Goal: Task Accomplishment & Management: Use online tool/utility

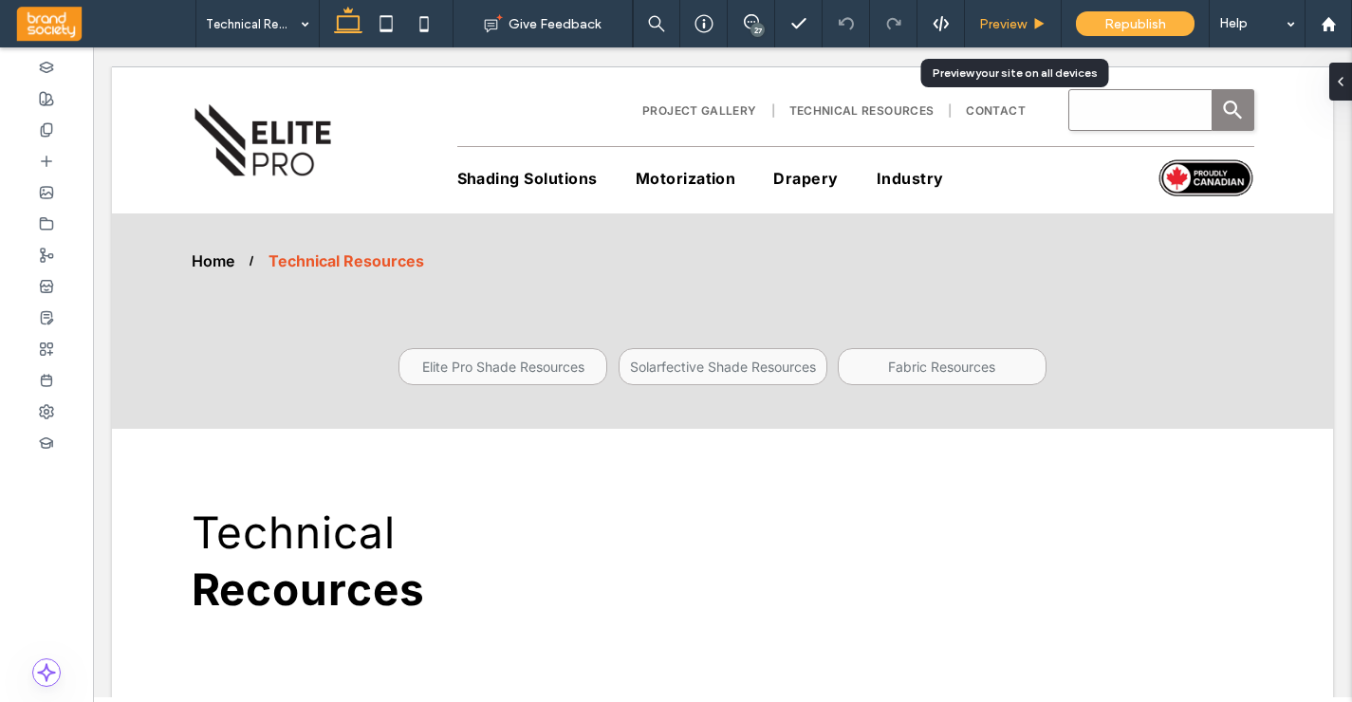
click at [1007, 20] on span "Preview" at bounding box center [1002, 24] width 47 height 16
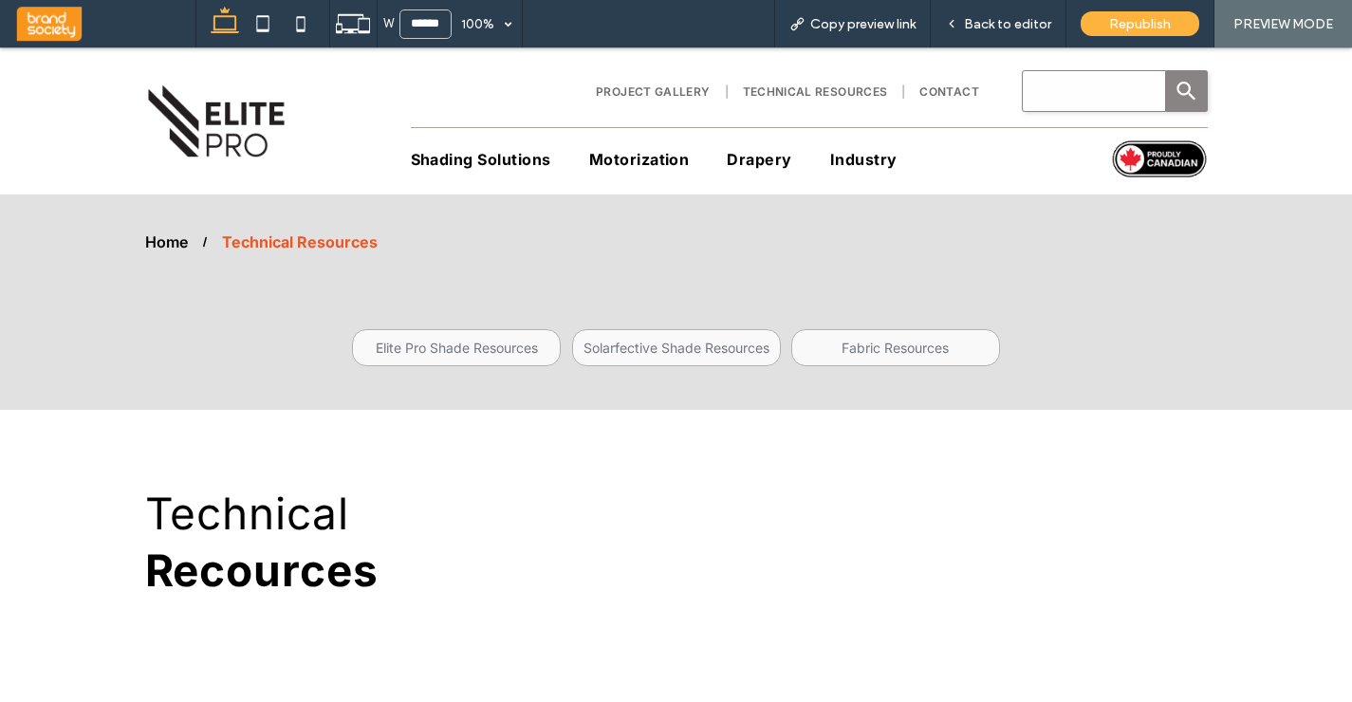
click at [829, 89] on span "Technical Resources" at bounding box center [815, 91] width 145 height 14
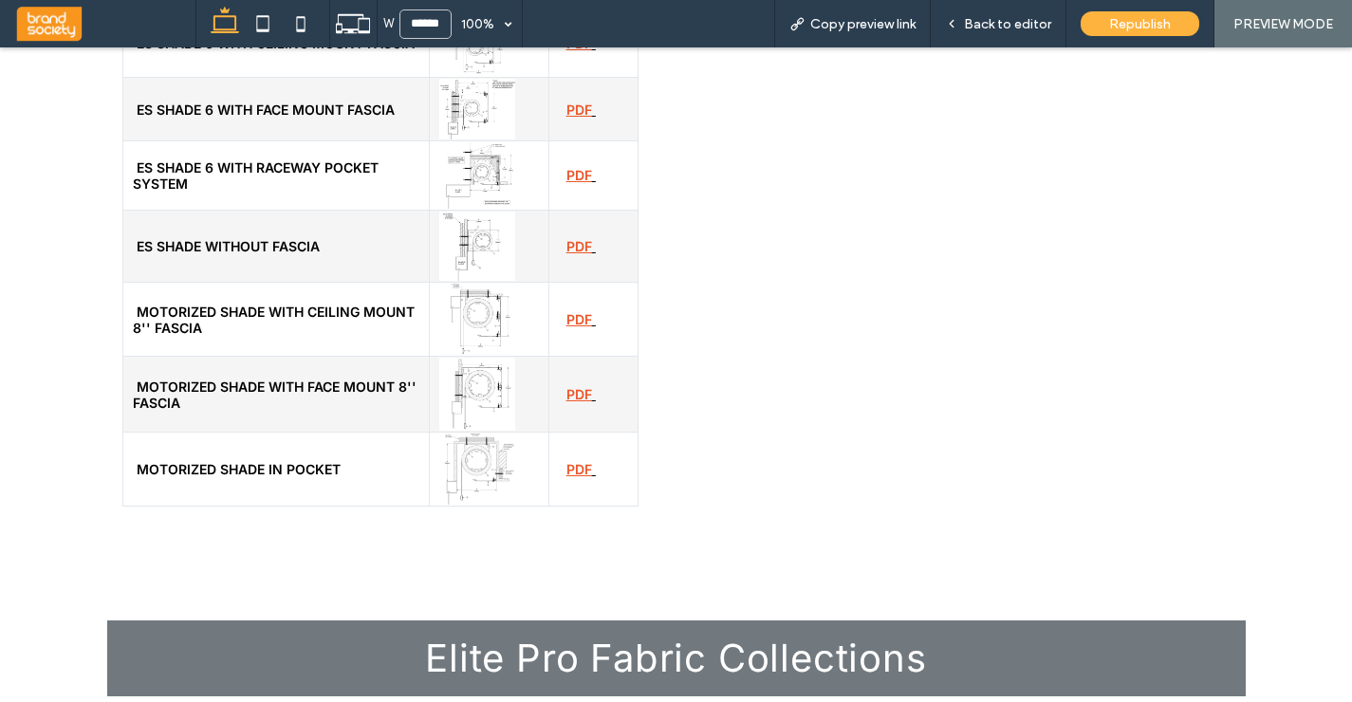
scroll to position [2720, 0]
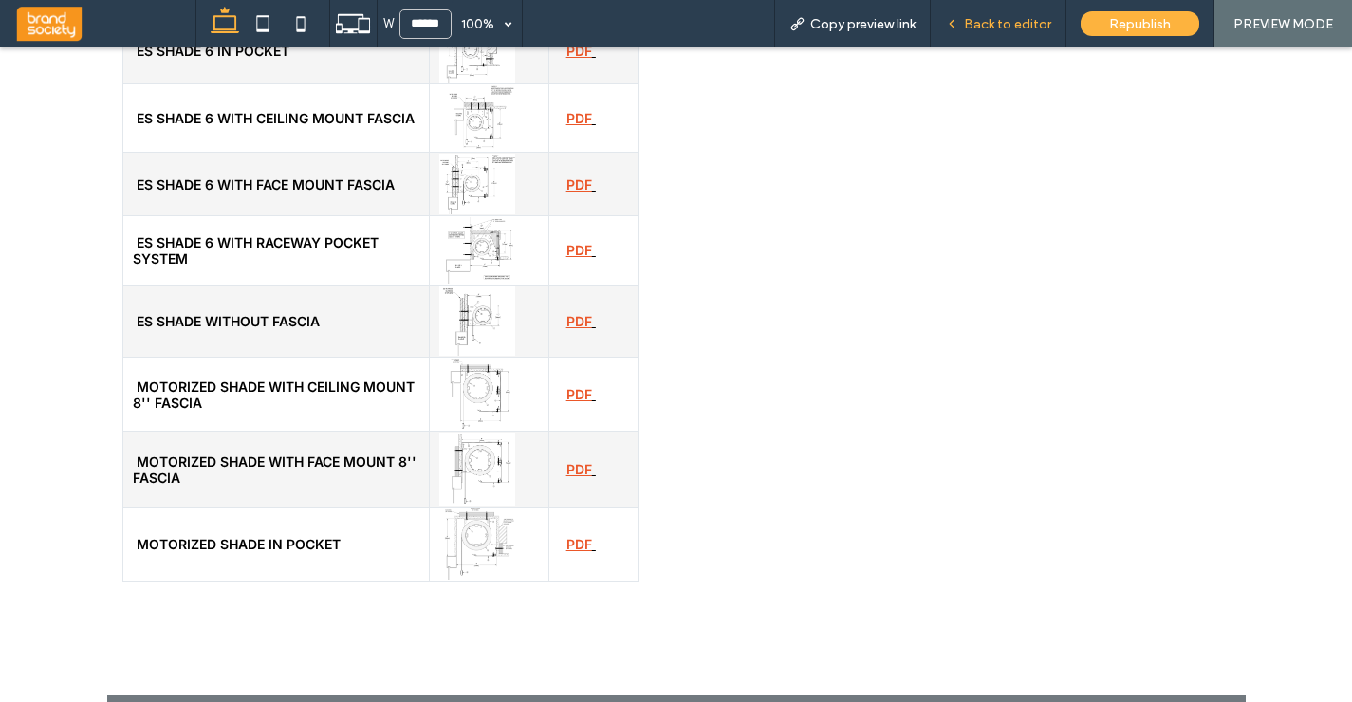
click at [997, 22] on span "Back to editor" at bounding box center [1007, 24] width 87 height 16
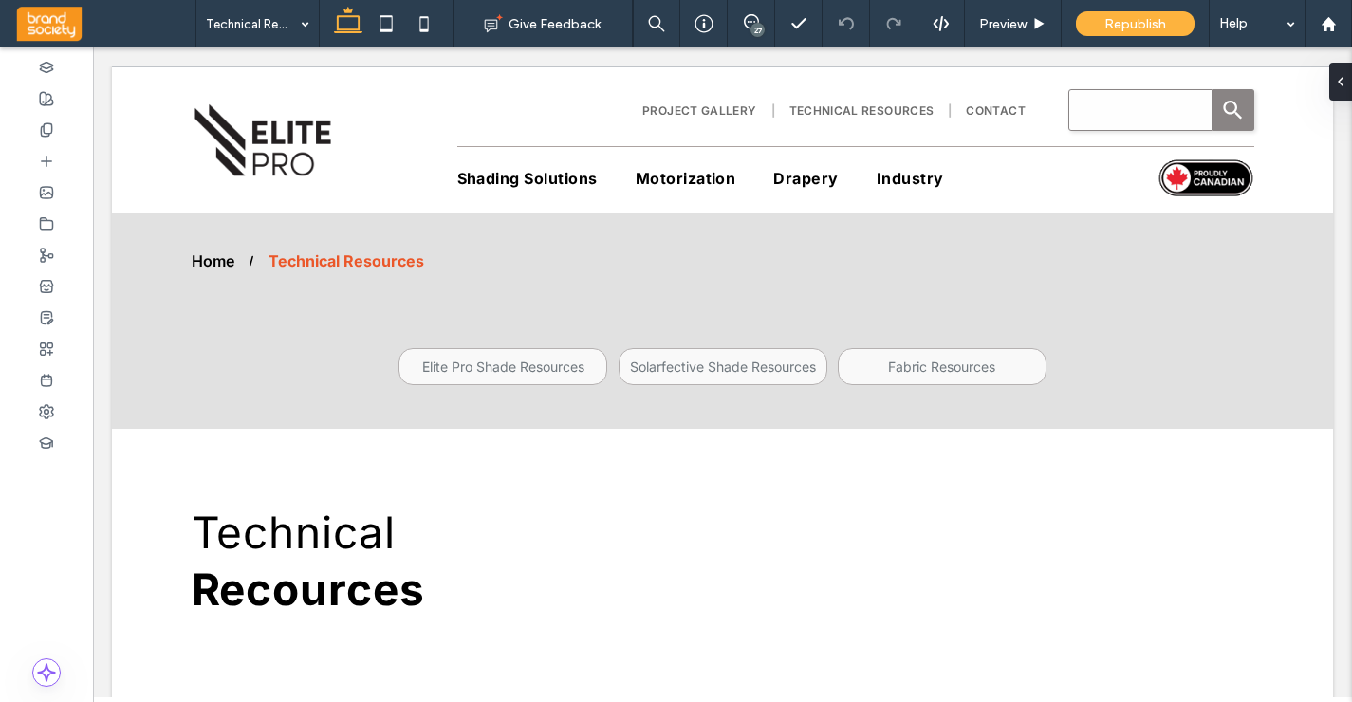
click at [751, 33] on div "27" at bounding box center [757, 30] width 14 height 14
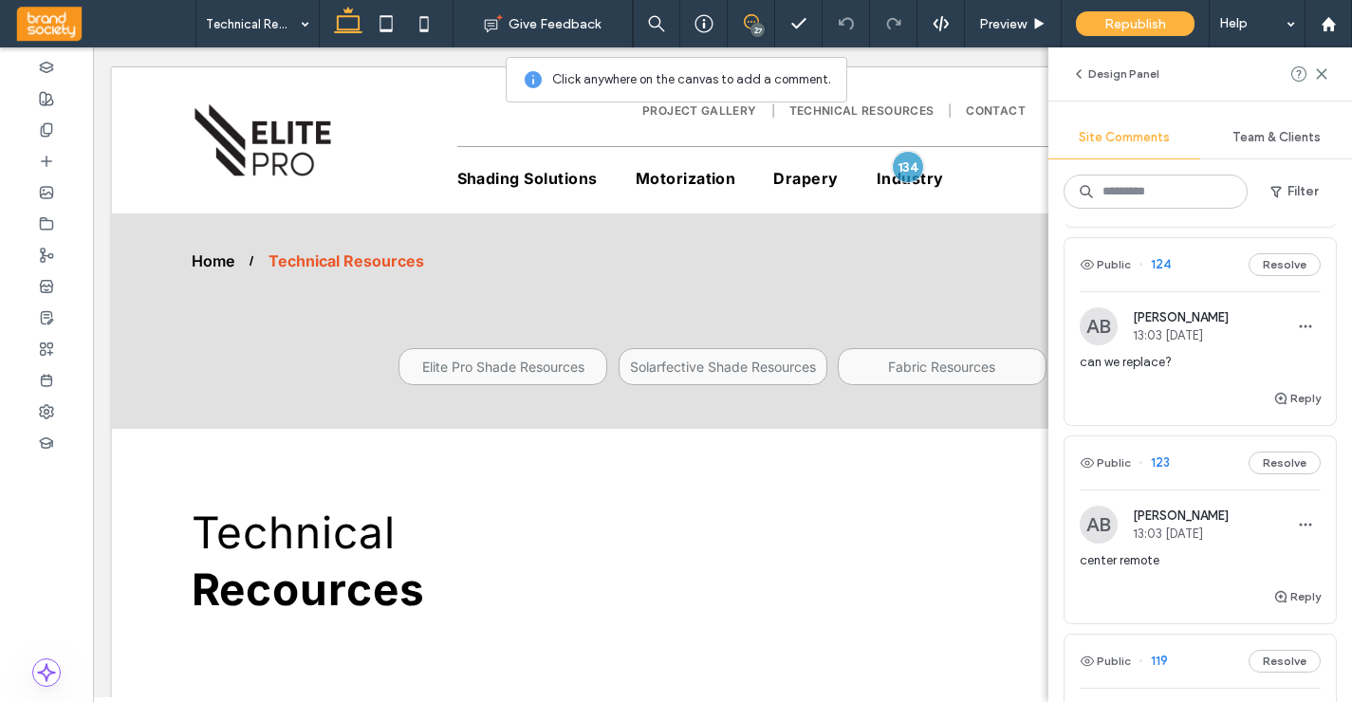
scroll to position [1236, 0]
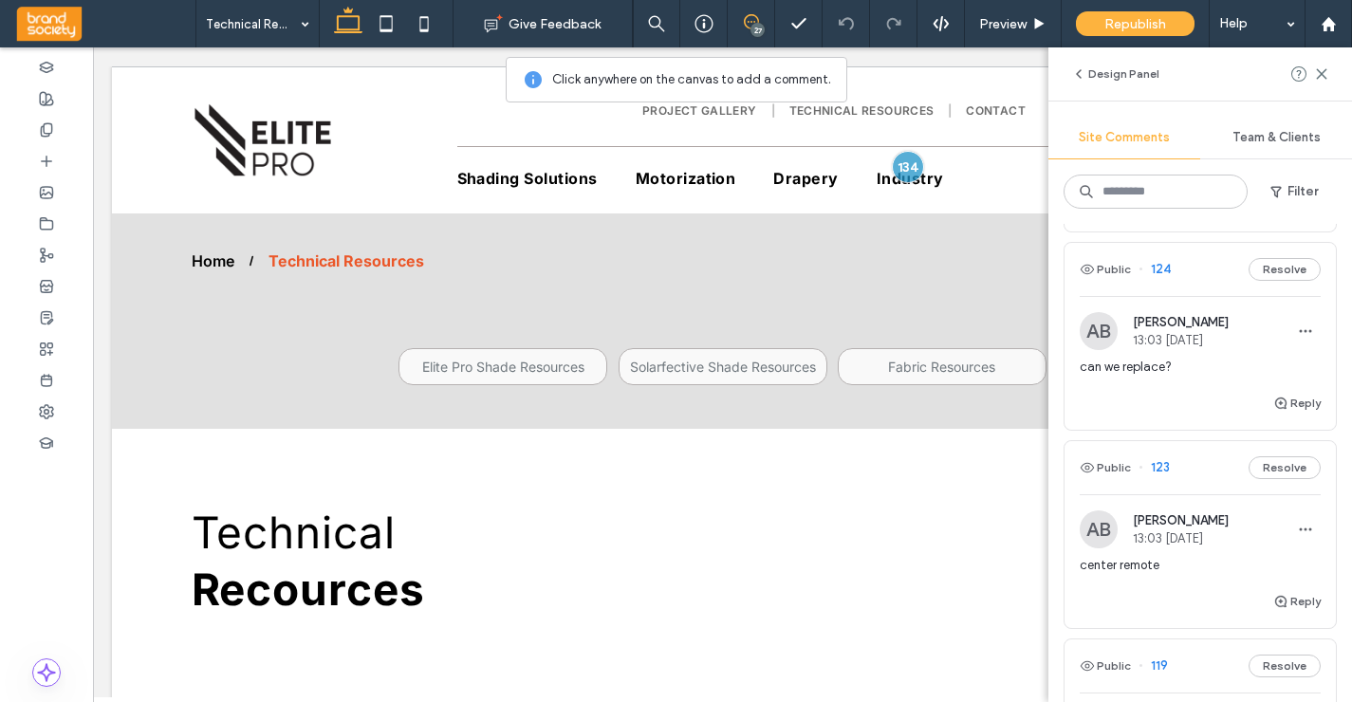
click at [1212, 377] on div "can we replace?" at bounding box center [1200, 375] width 241 height 34
click at [0, 0] on div at bounding box center [0, 0] width 0 height 0
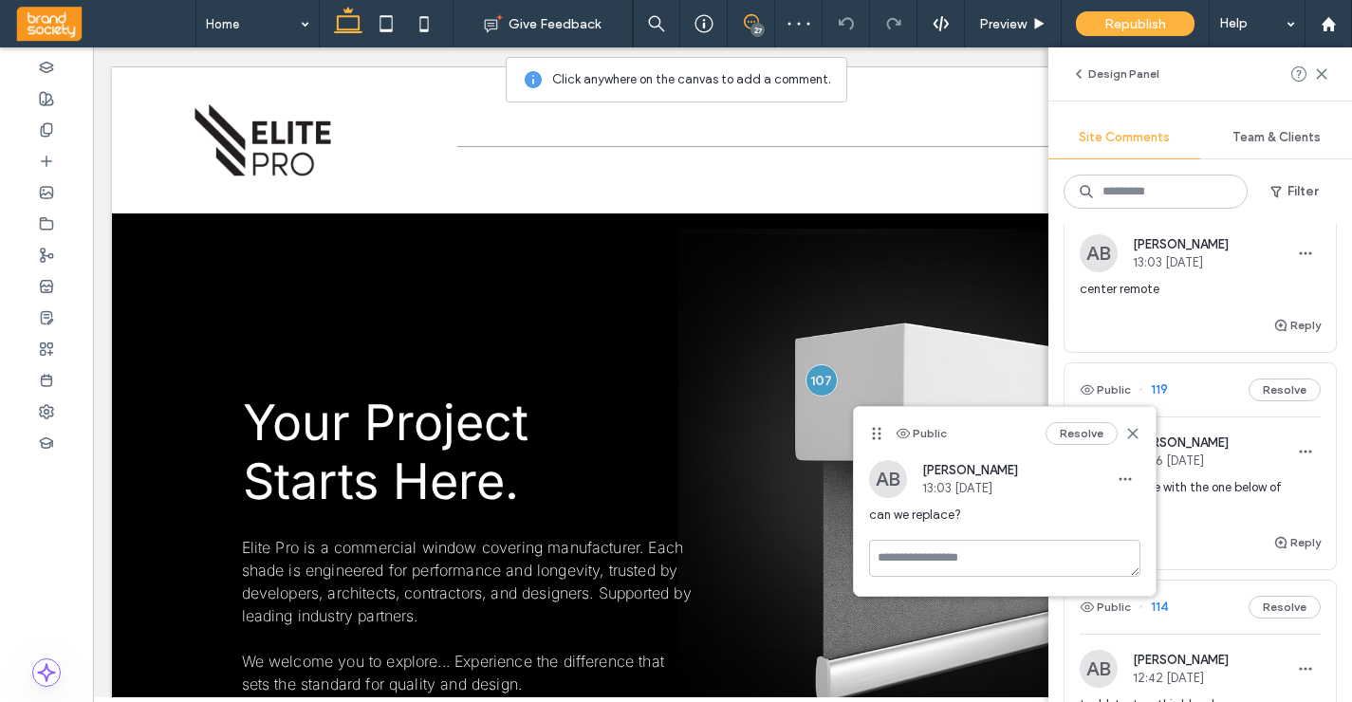
scroll to position [1538, 0]
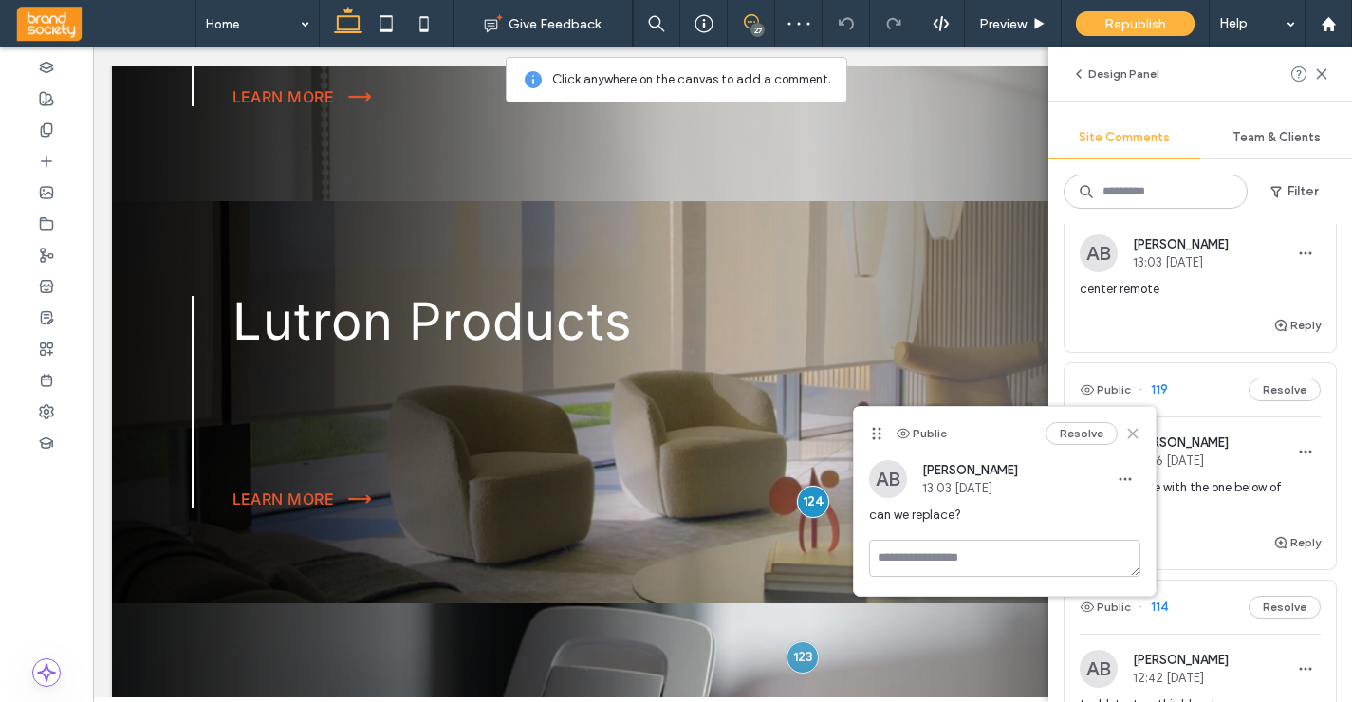
click at [1134, 426] on icon at bounding box center [1132, 433] width 15 height 15
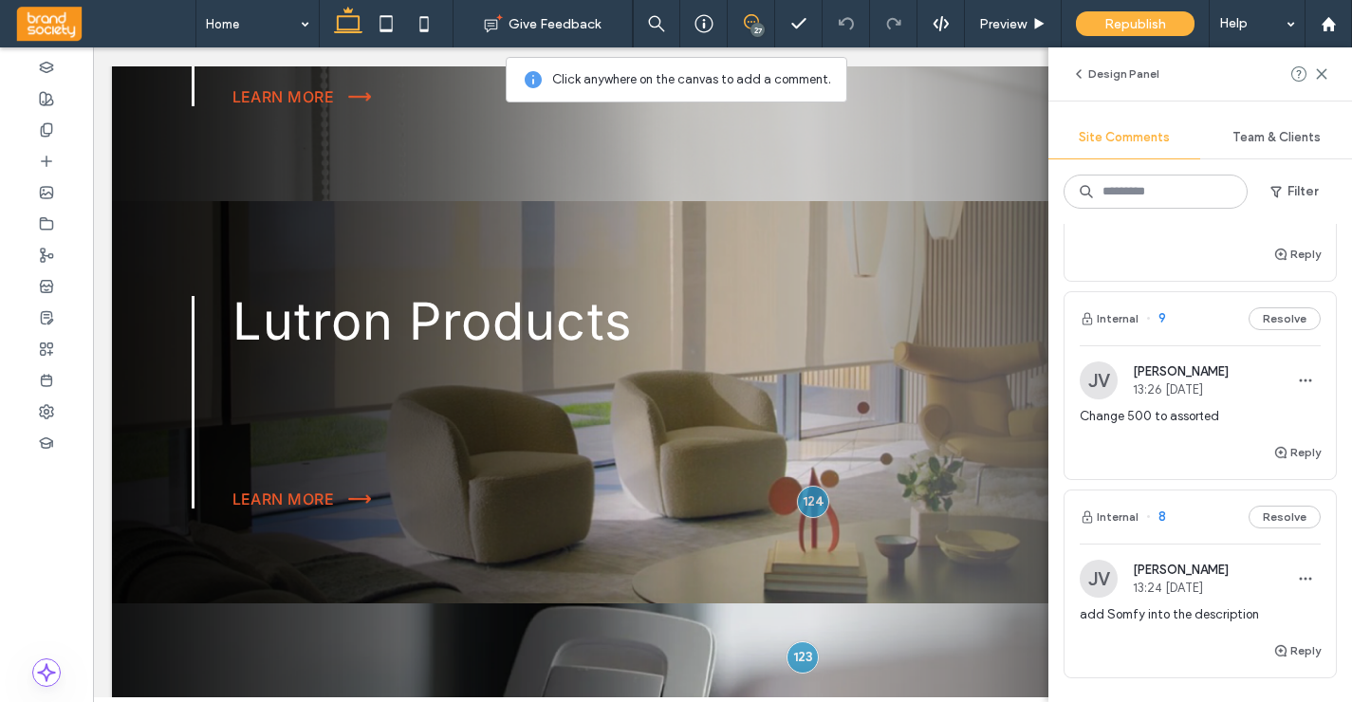
scroll to position [6344, 0]
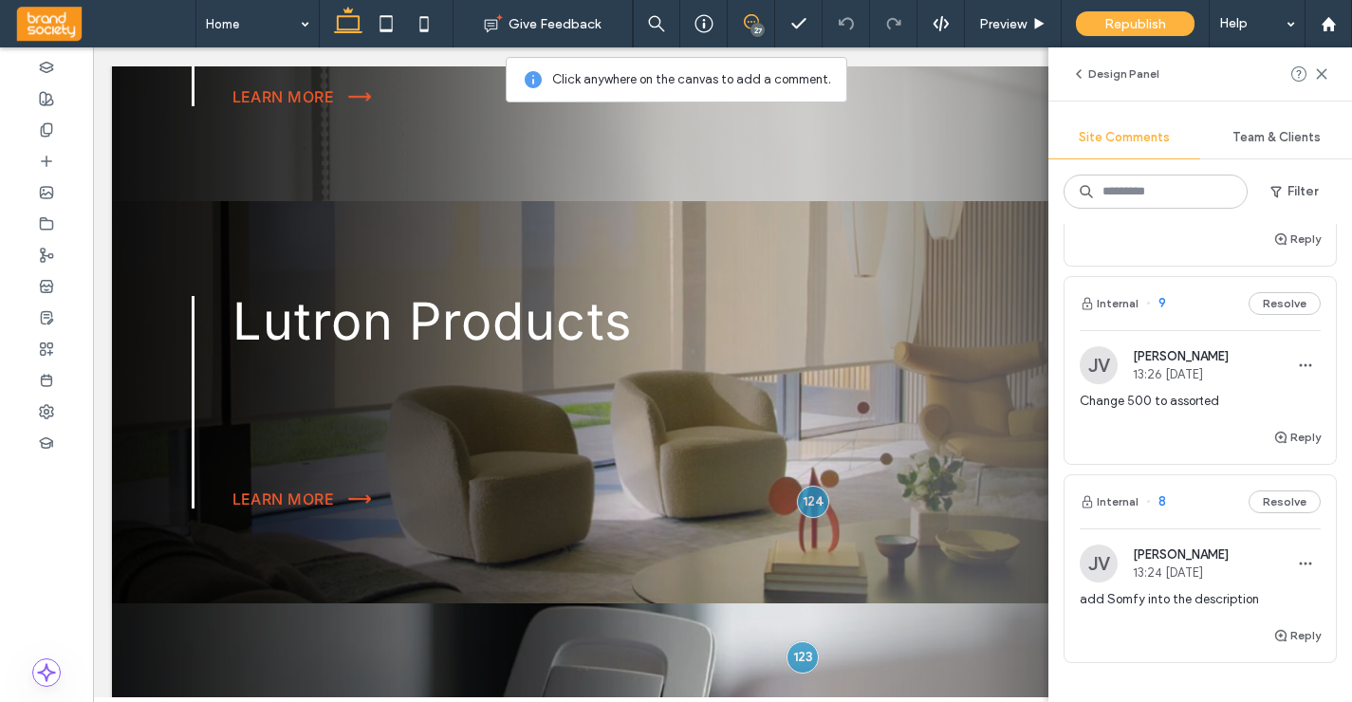
click at [1181, 363] on div "JV [PERSON_NAME] 13:26 [DATE]" at bounding box center [1154, 365] width 149 height 38
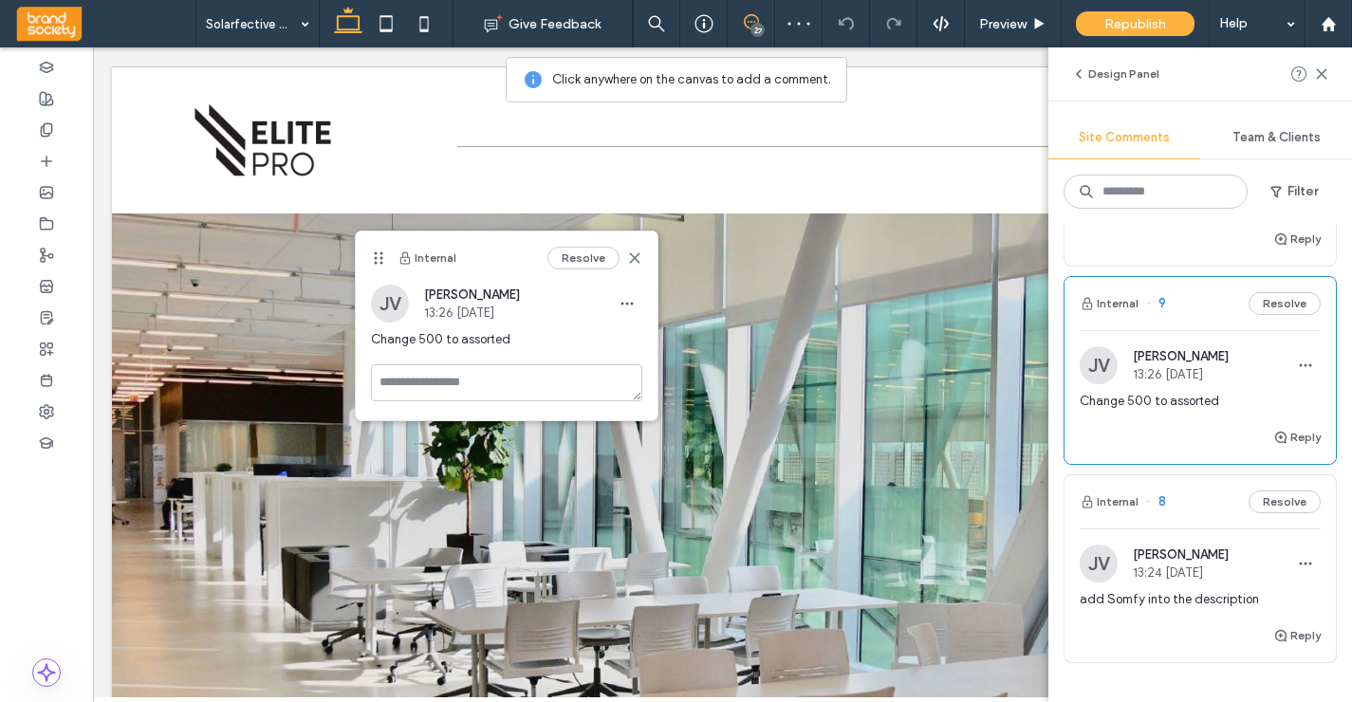
scroll to position [2645, 0]
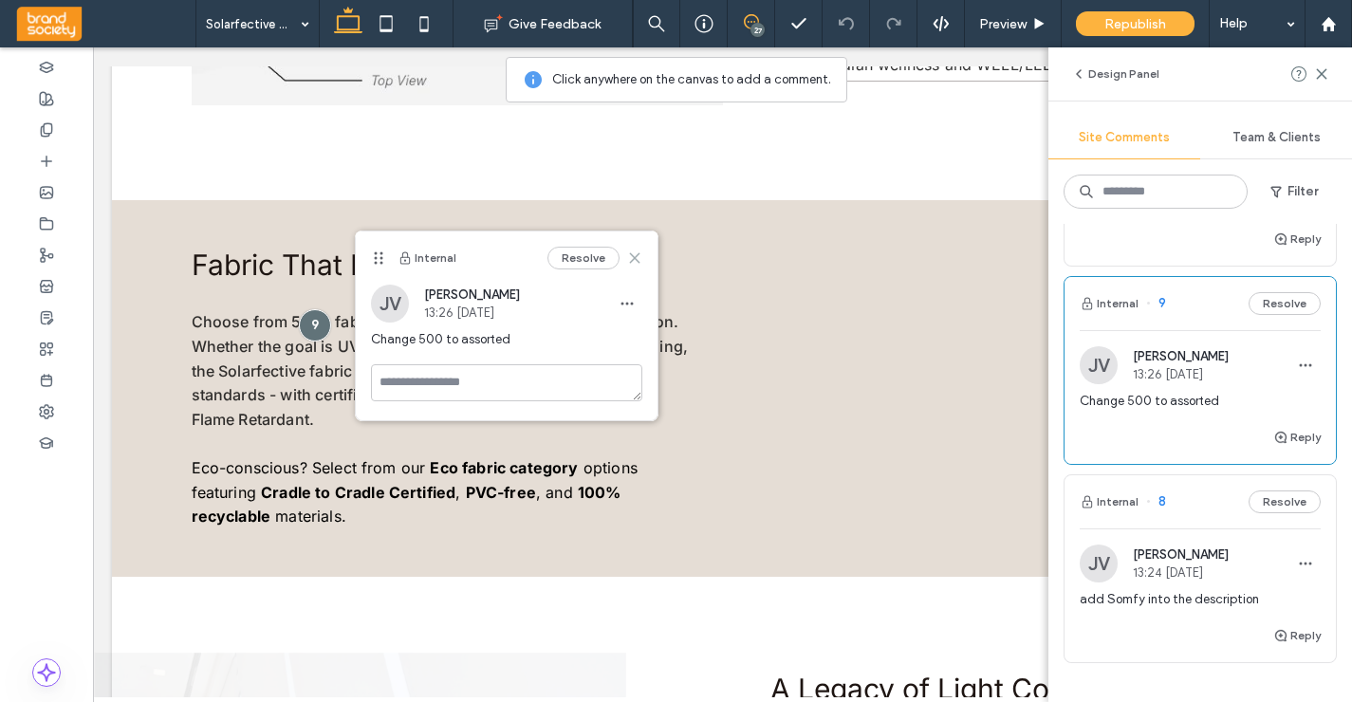
click at [639, 257] on icon at bounding box center [634, 257] width 15 height 15
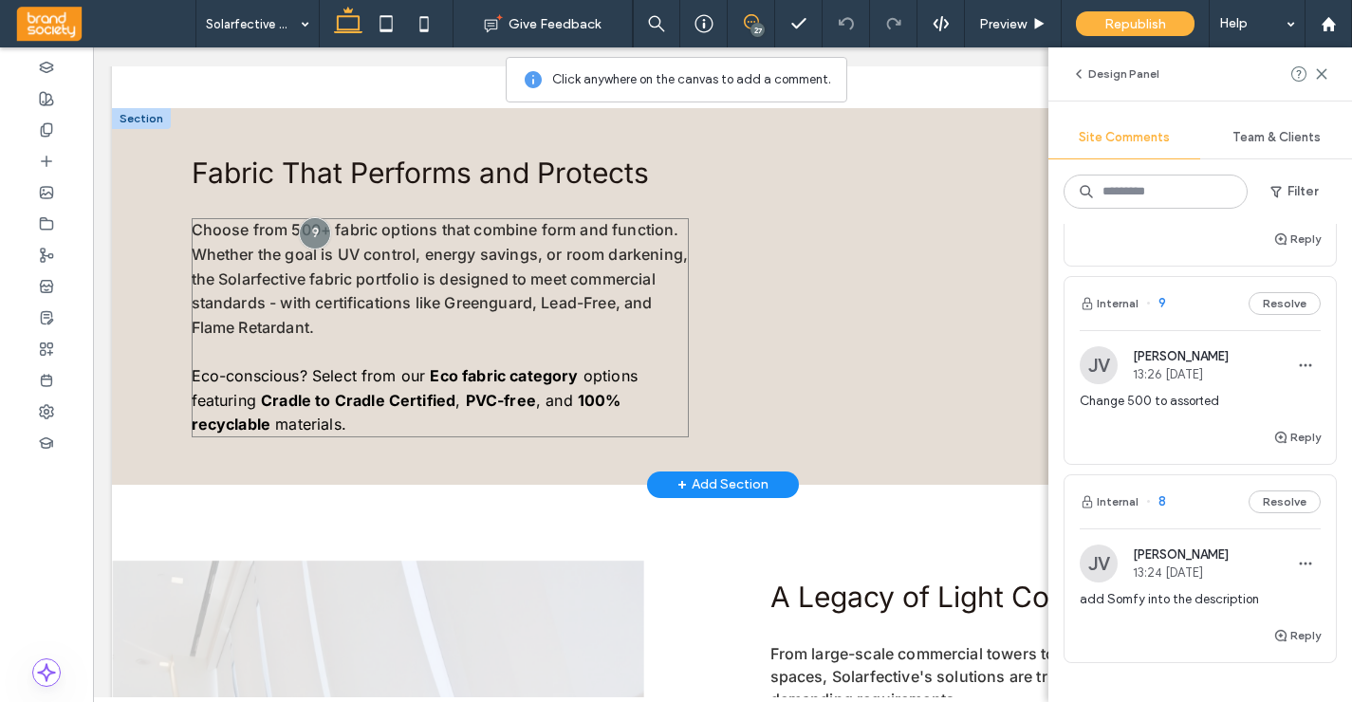
scroll to position [2721, 0]
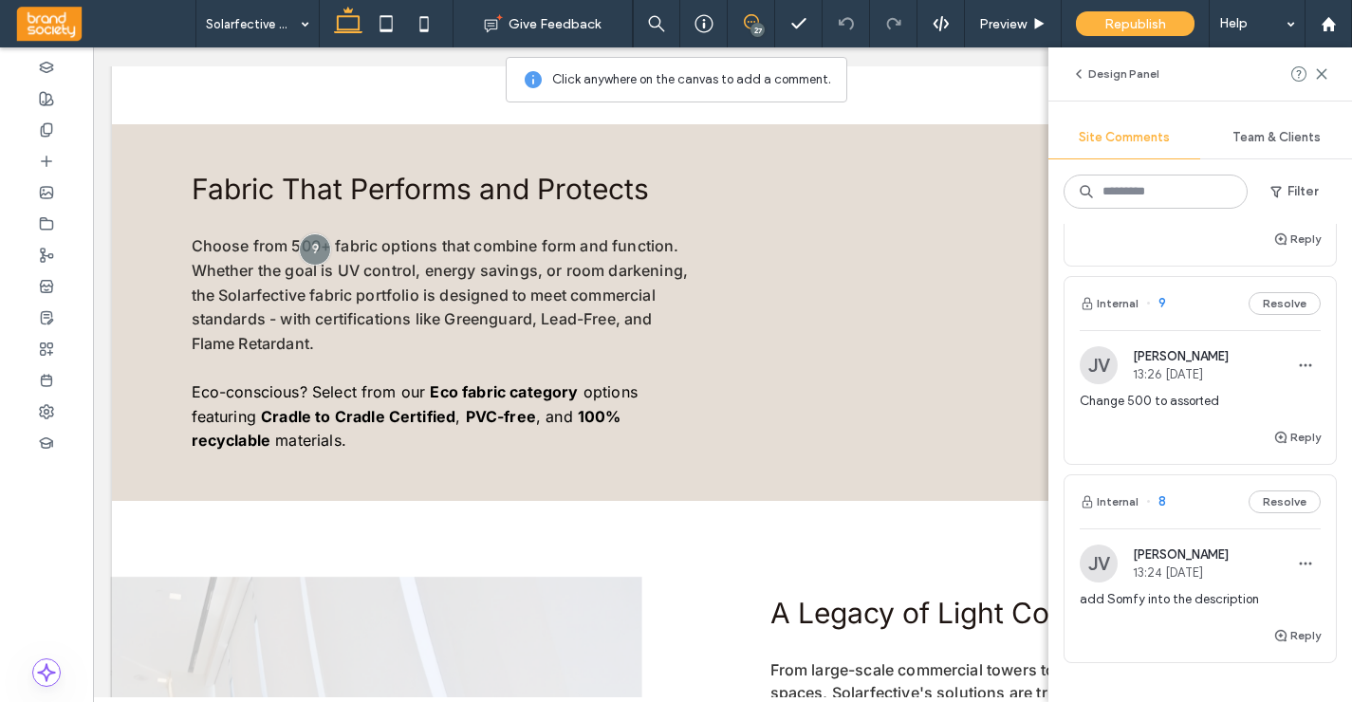
click at [756, 22] on icon at bounding box center [751, 21] width 15 height 15
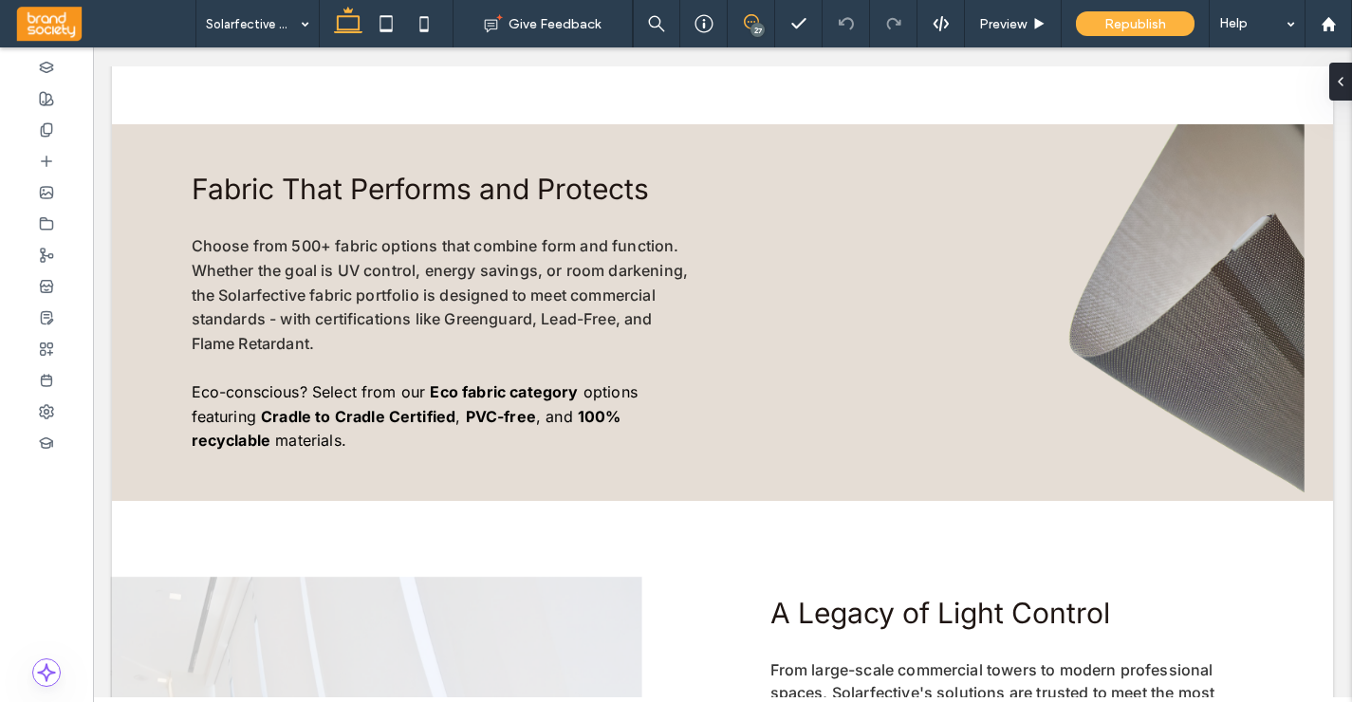
scroll to position [0, 0]
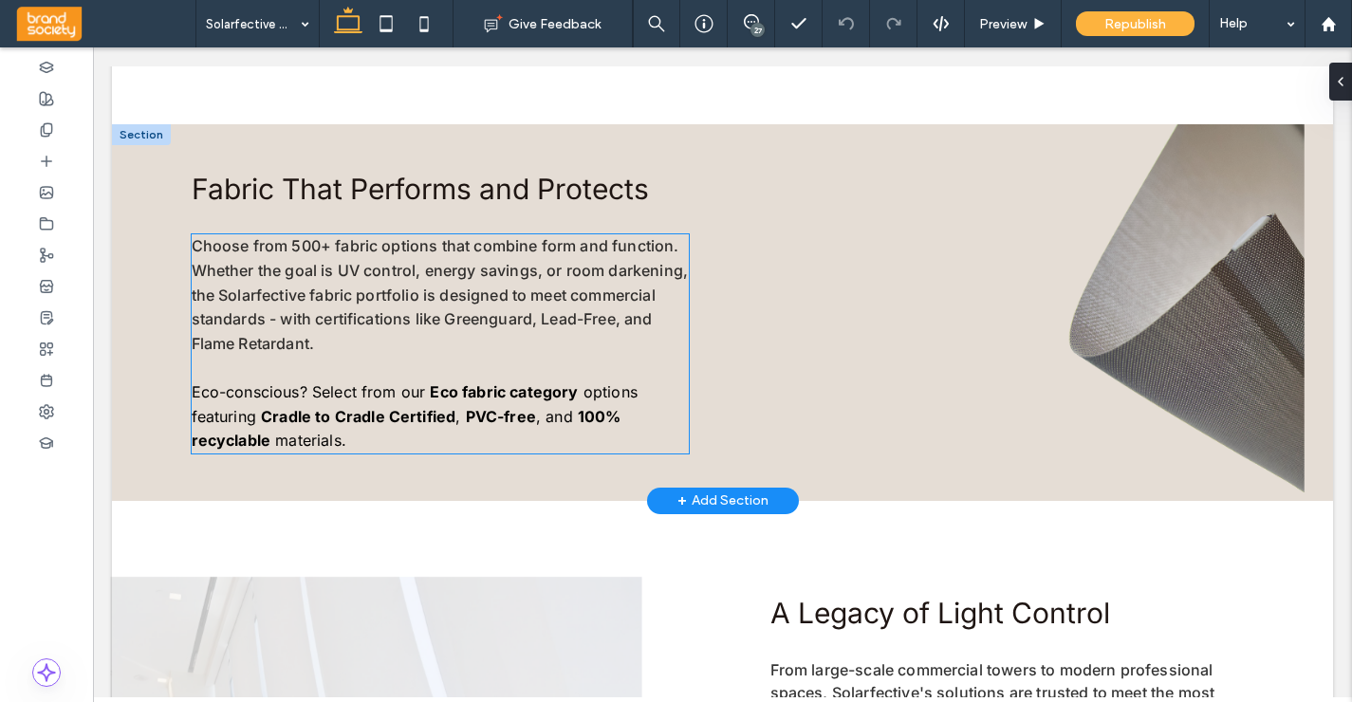
click at [323, 252] on span "Choose from 500+ fabric options that combine form and function. Whether the goa…" at bounding box center [440, 294] width 497 height 116
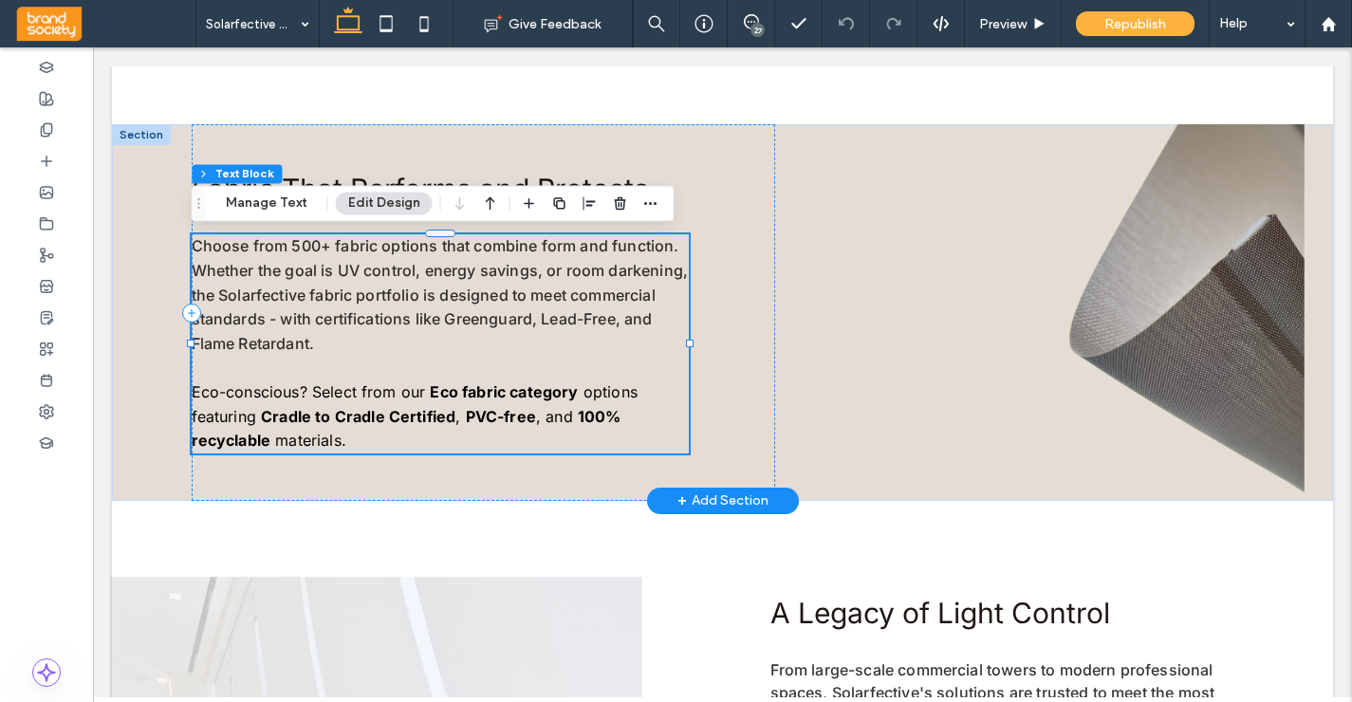
click at [323, 252] on div "Choose from 500+ fabric options that combine form and function. Whether the goa…" at bounding box center [440, 343] width 497 height 218
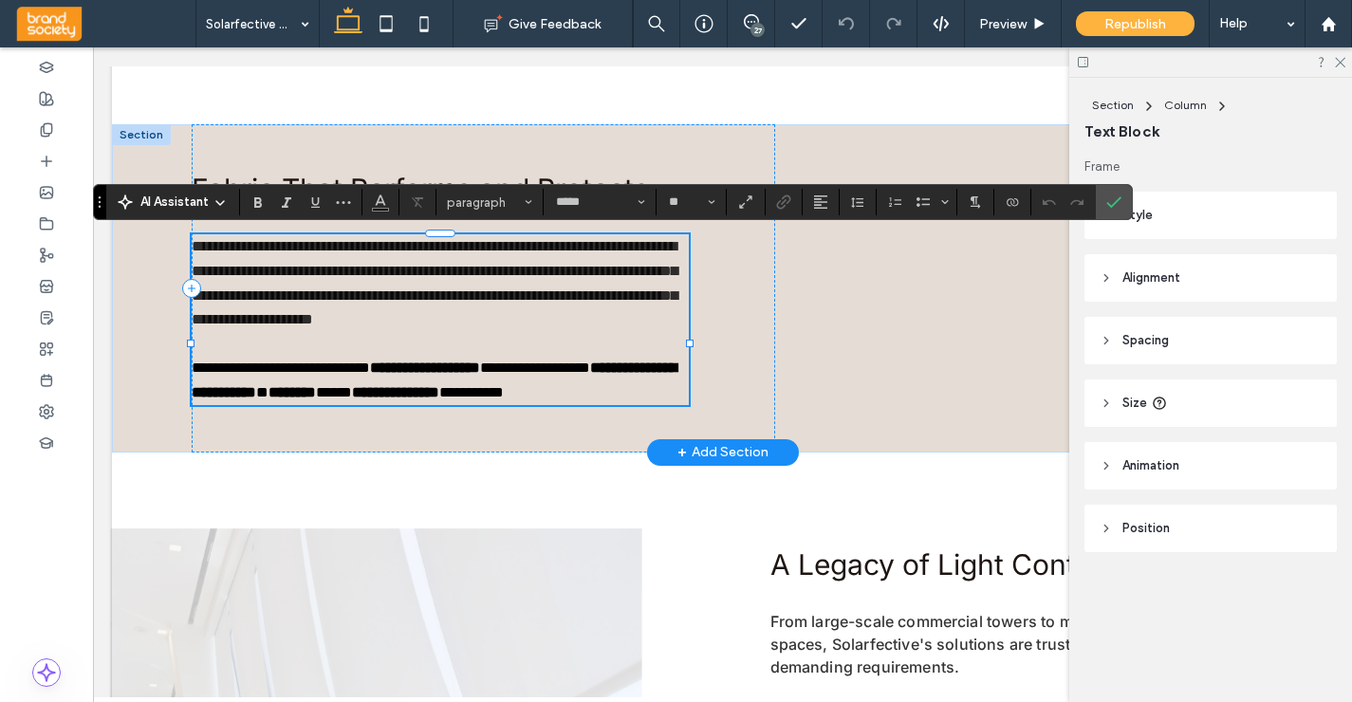
type input "*****"
type input "**"
click at [329, 248] on span "**********" at bounding box center [435, 282] width 486 height 87
click at [1122, 197] on label "Confirm" at bounding box center [1114, 202] width 28 height 34
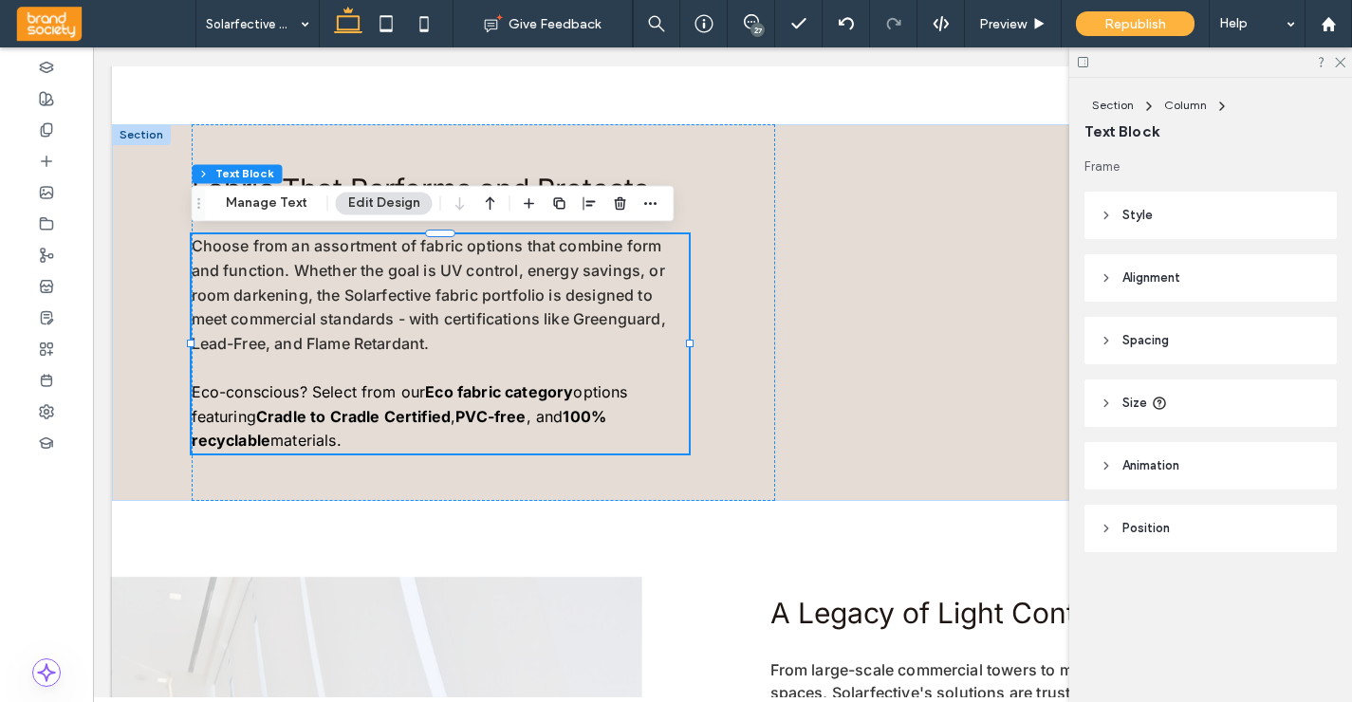
click at [754, 27] on div "27" at bounding box center [757, 30] width 14 height 14
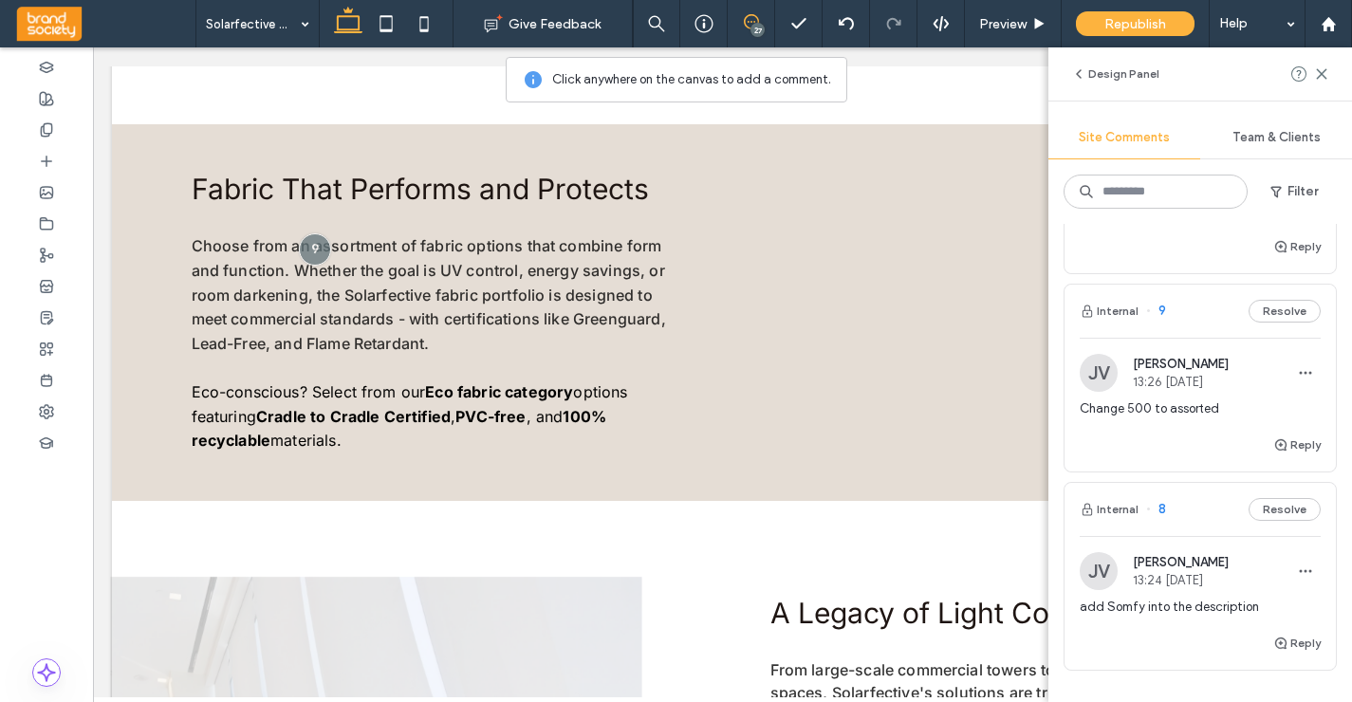
scroll to position [6330, 0]
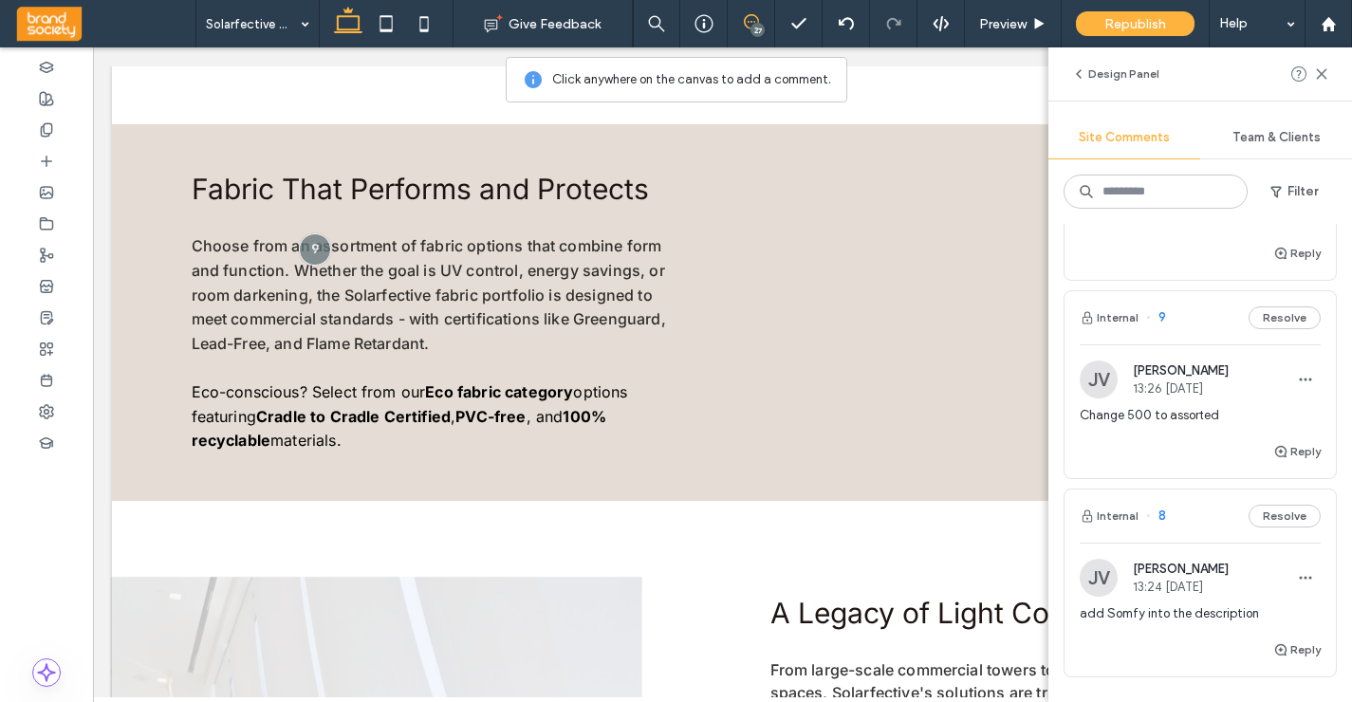
click at [1226, 363] on span "[PERSON_NAME]" at bounding box center [1181, 370] width 96 height 14
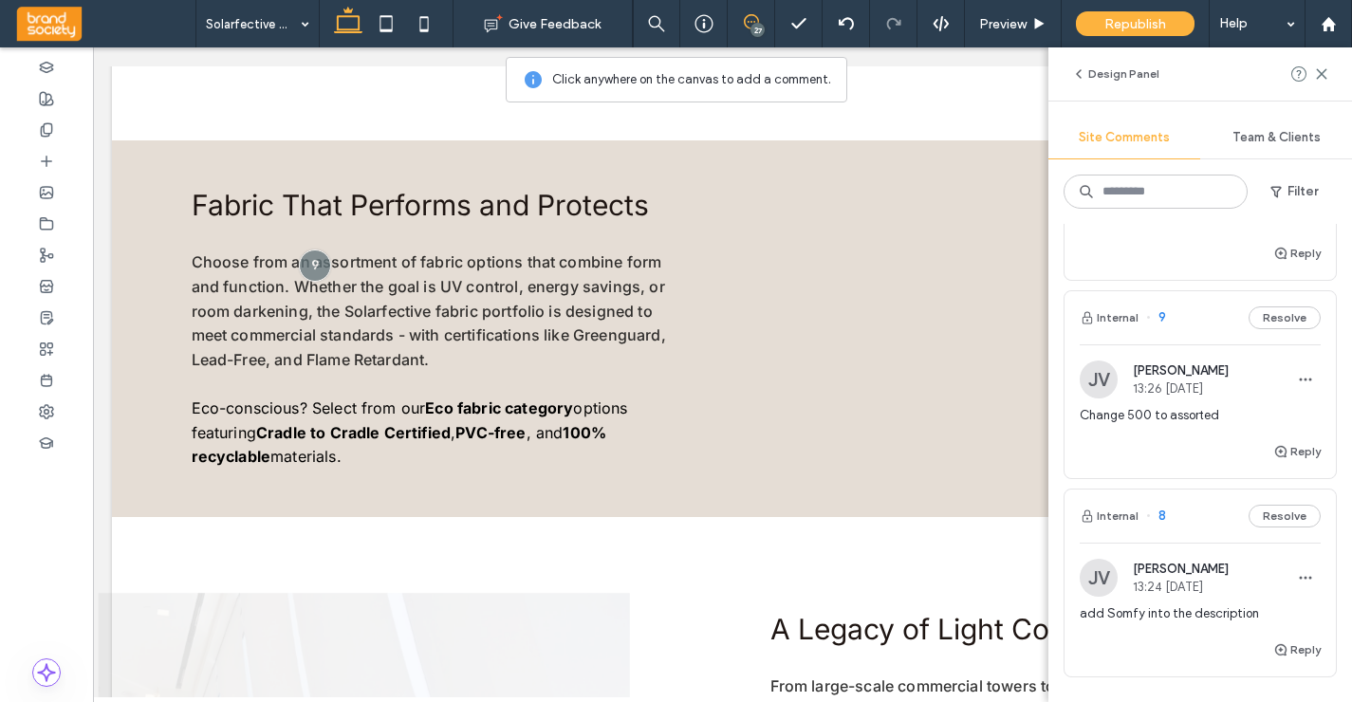
scroll to position [2645, 0]
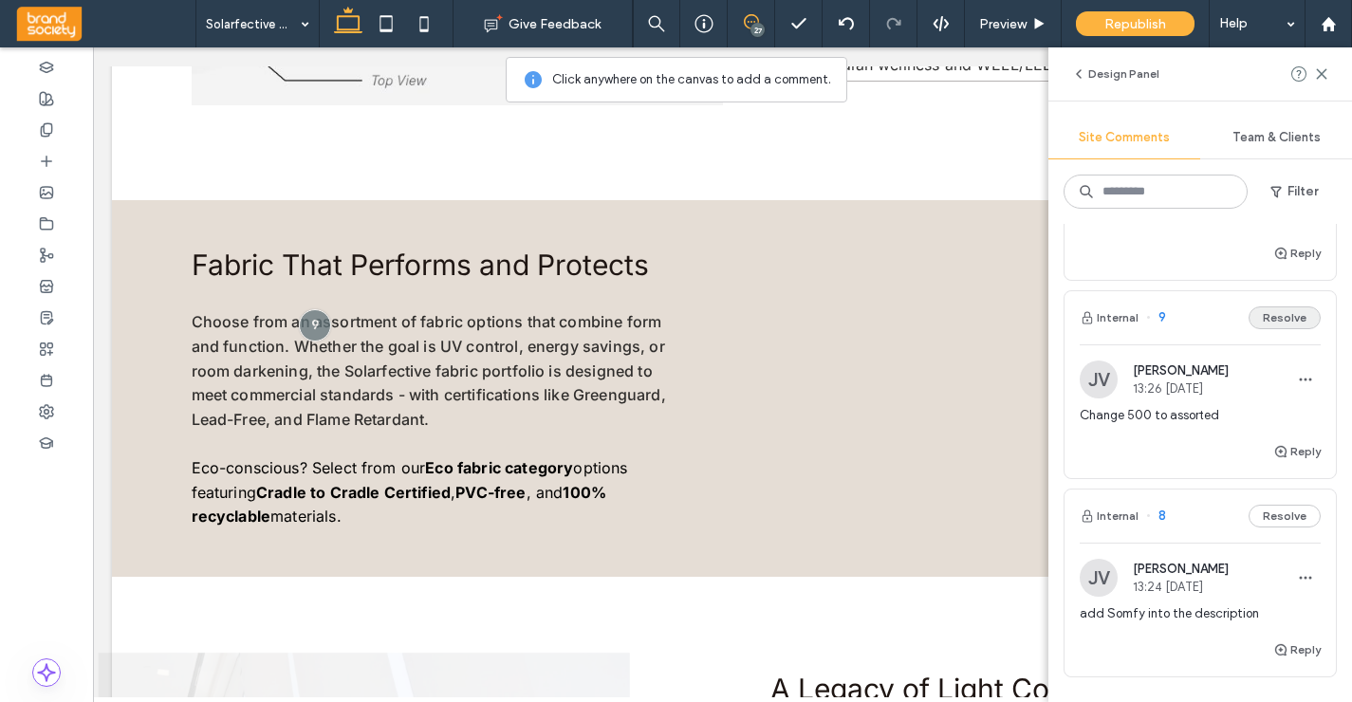
click at [1281, 306] on button "Resolve" at bounding box center [1285, 317] width 72 height 23
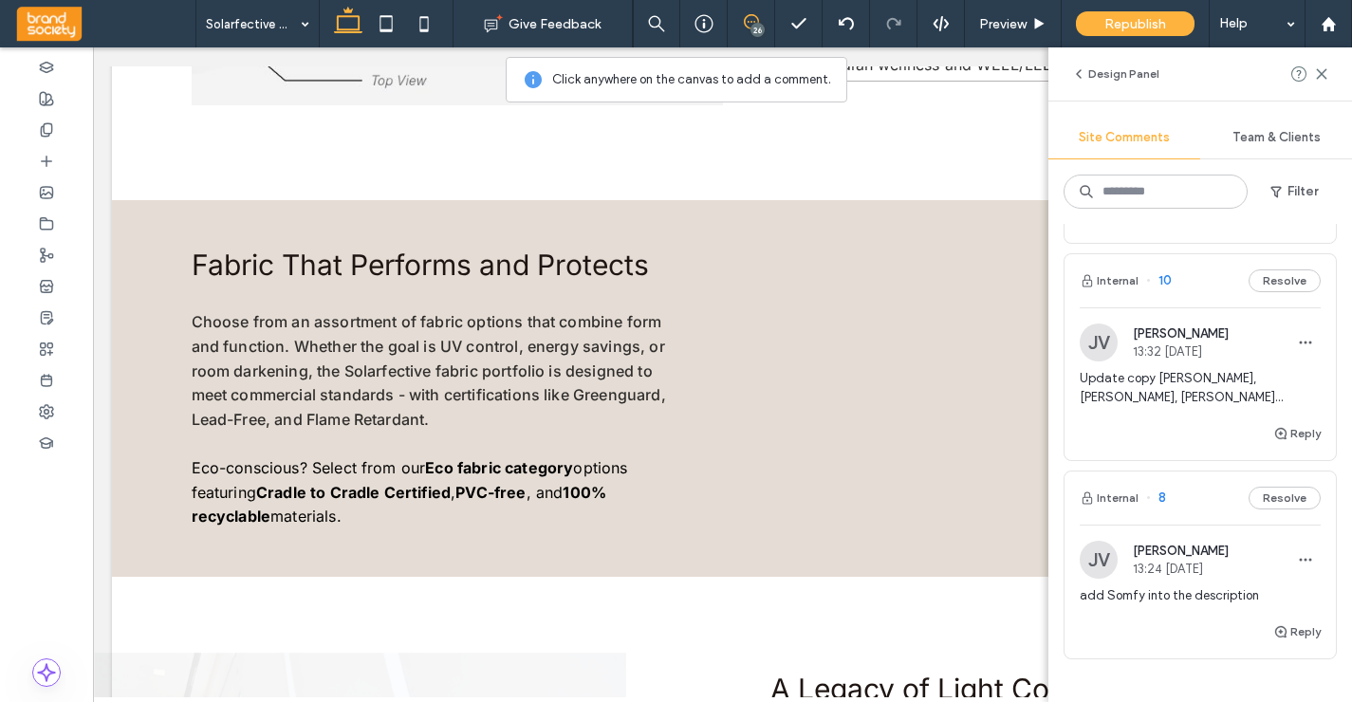
scroll to position [6140, 0]
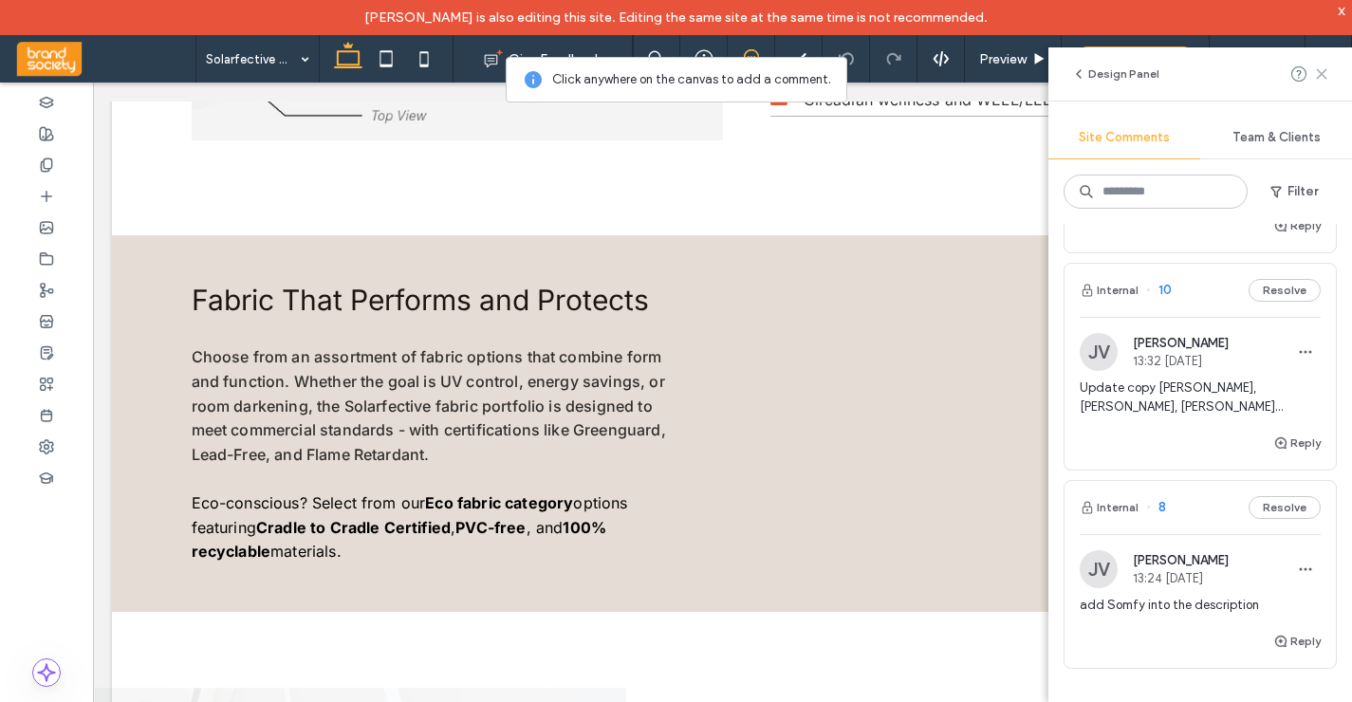
click at [1326, 69] on icon at bounding box center [1321, 73] width 15 height 15
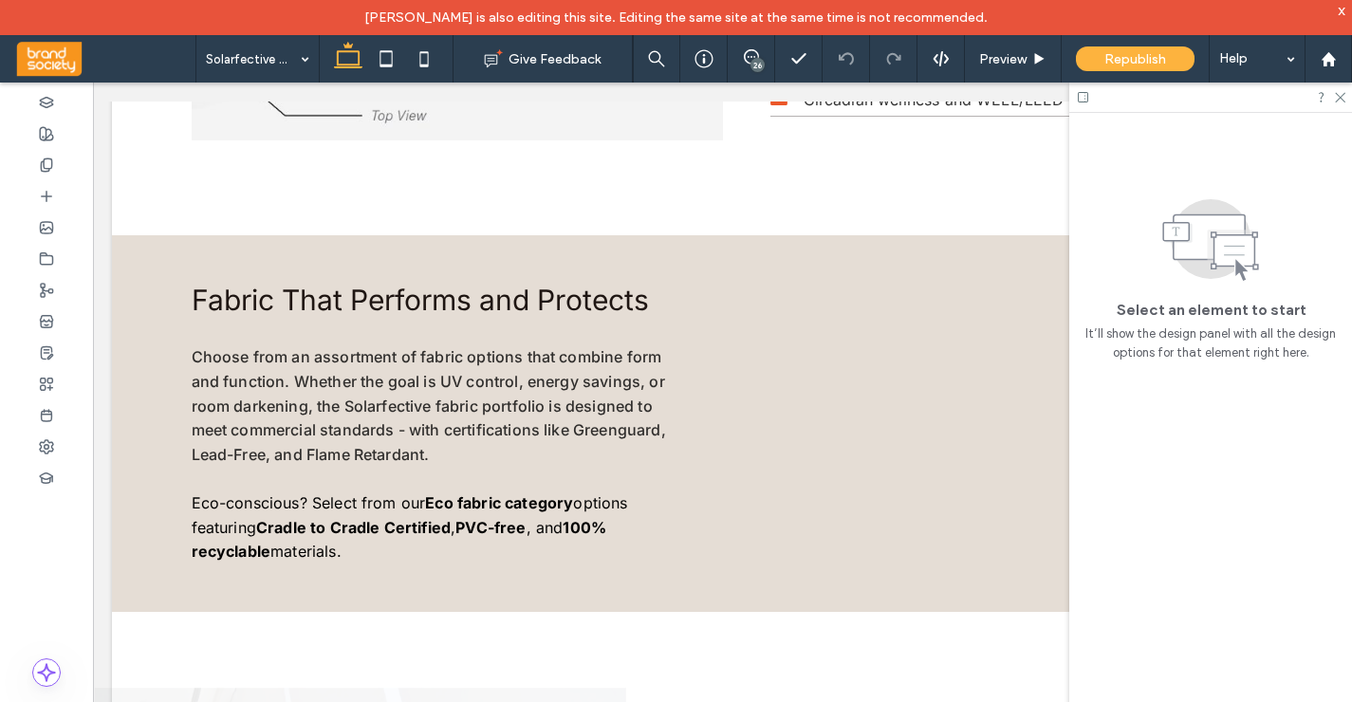
scroll to position [0, 0]
click at [798, 62] on polyline at bounding box center [798, 58] width 12 height 9
click at [1329, 60] on use at bounding box center [1328, 58] width 14 height 14
